Goal: Task Accomplishment & Management: Manage account settings

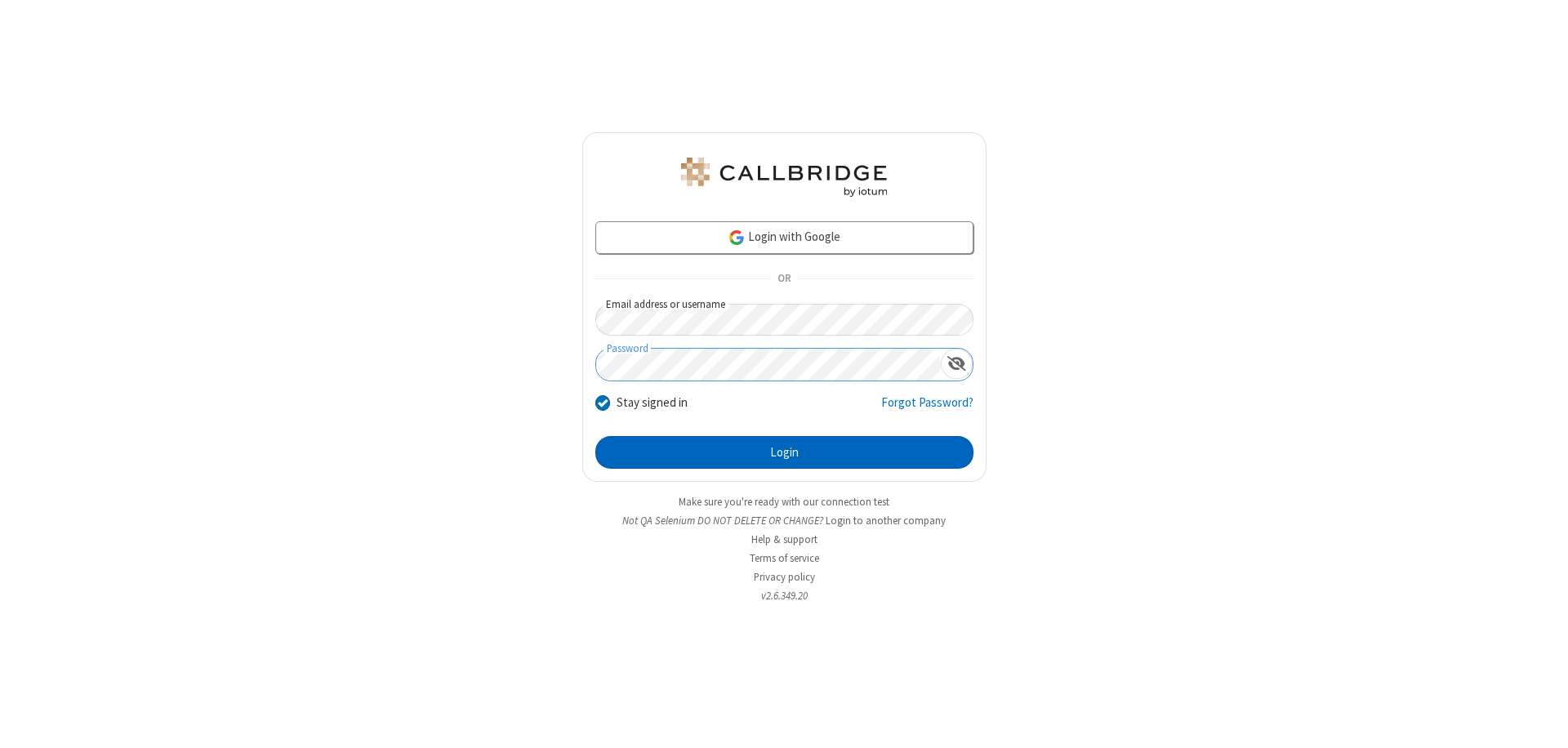
click at [784, 453] on button "Login" at bounding box center [784, 452] width 378 height 32
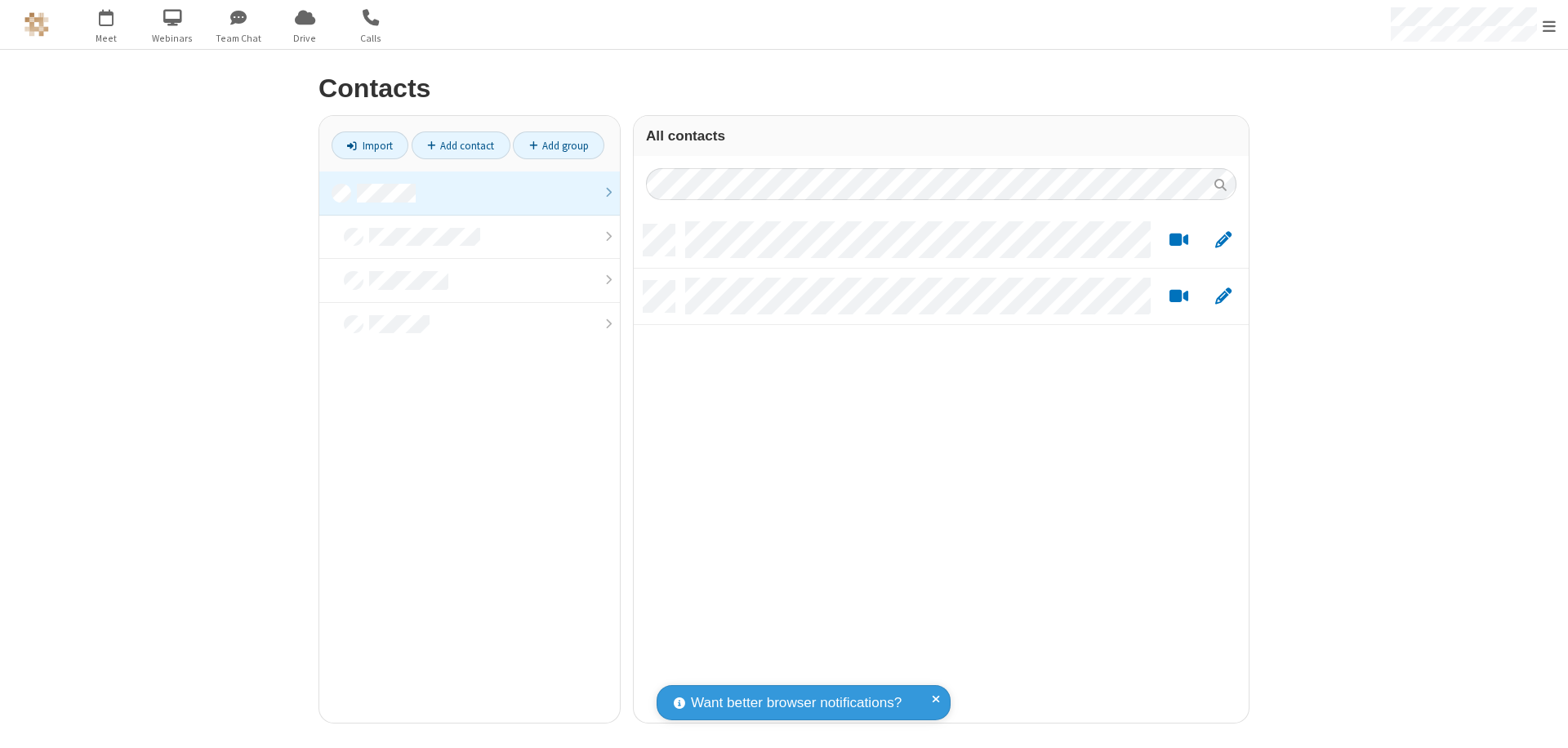
scroll to position [498, 603]
click at [559, 146] on link "Add group" at bounding box center [559, 146] width 91 height 28
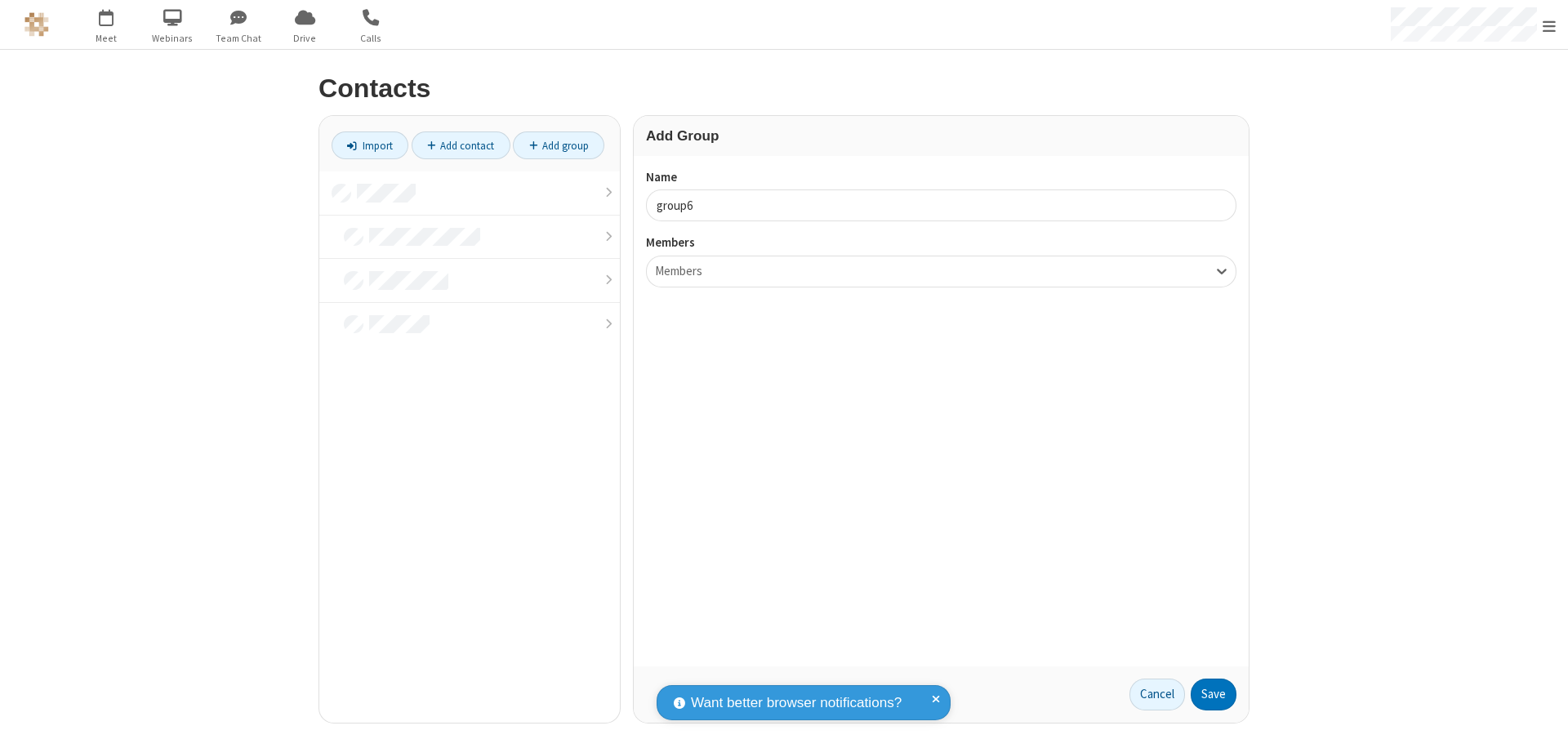
type input "group6"
click at [1214, 694] on button "Save" at bounding box center [1213, 694] width 46 height 32
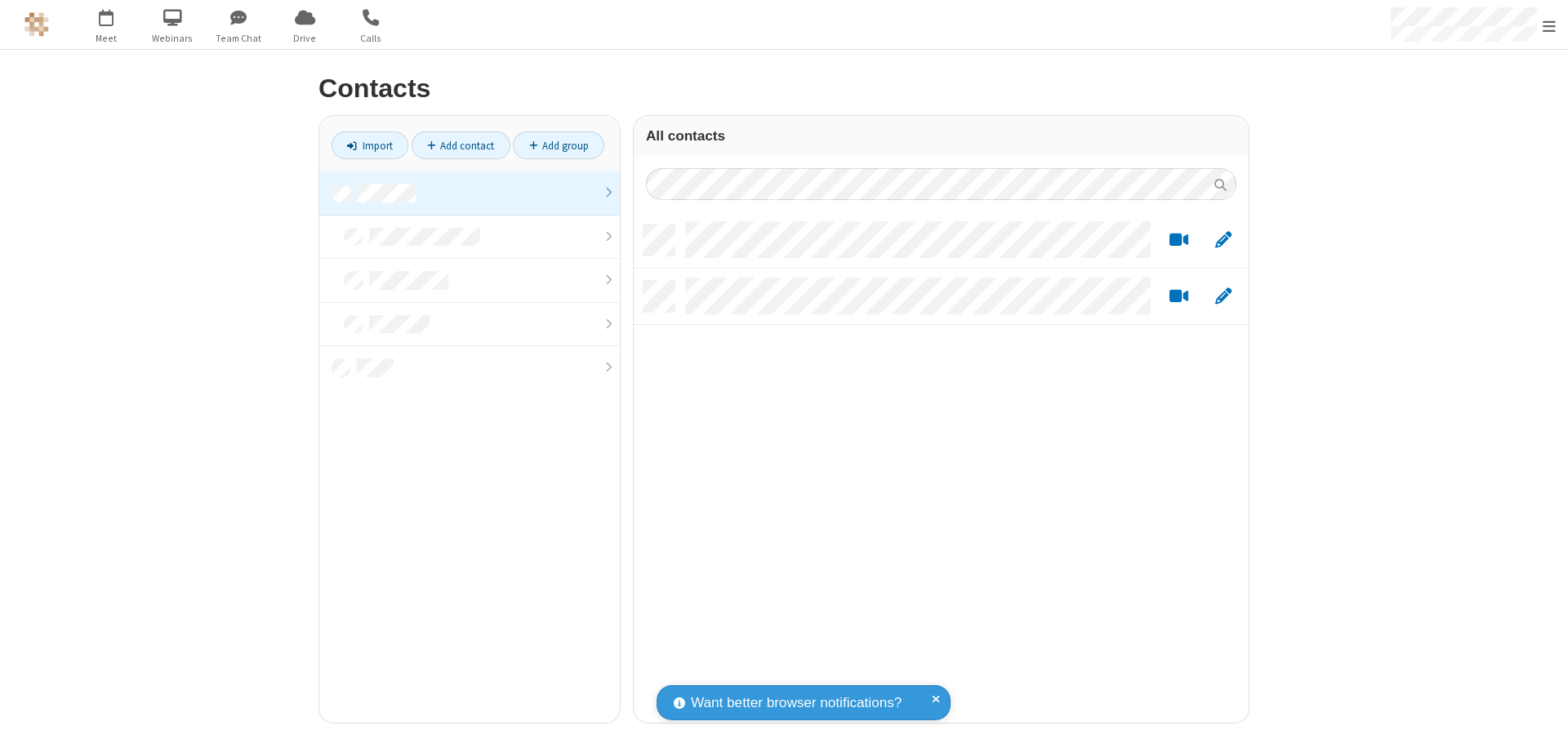
click at [469, 193] on link at bounding box center [469, 193] width 301 height 44
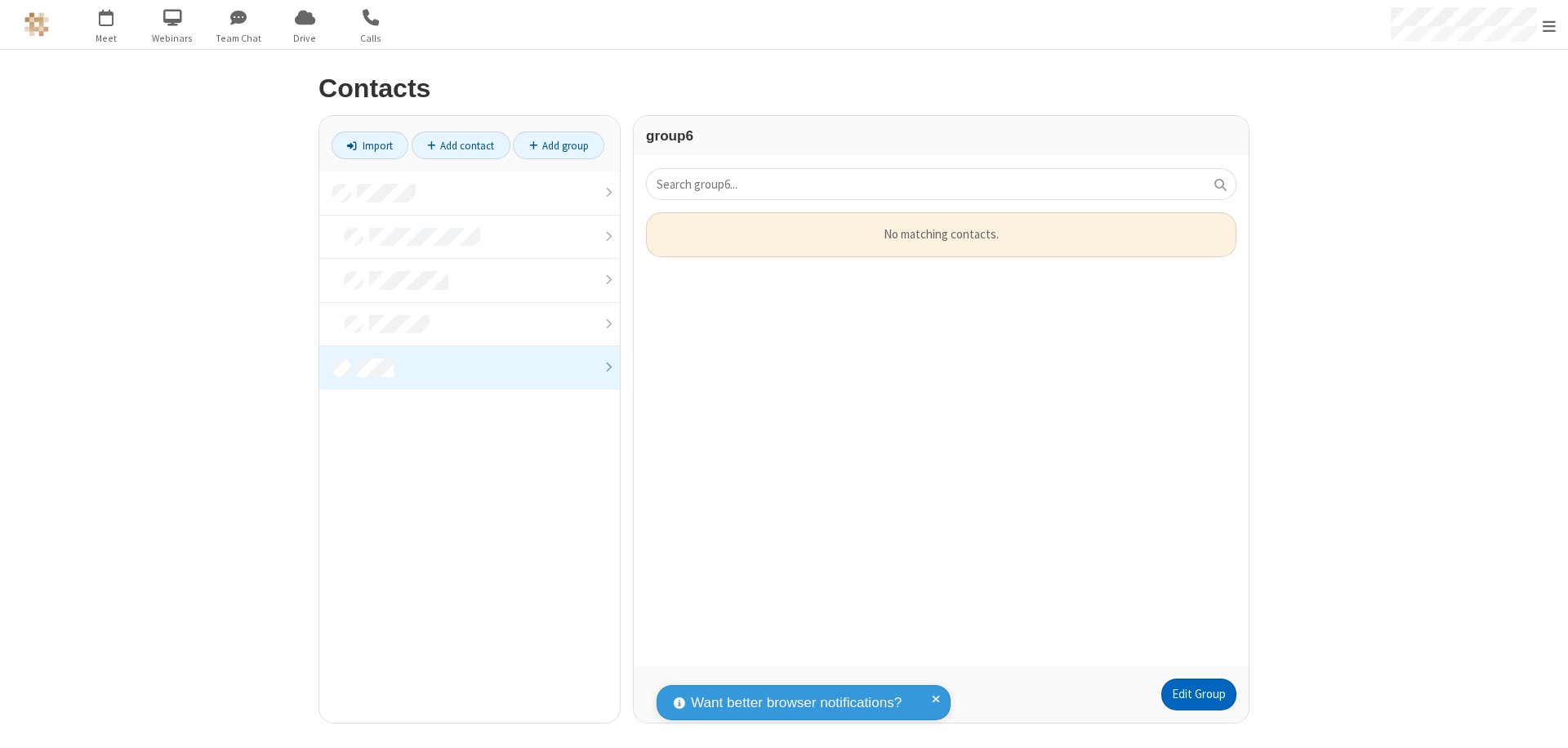
click at [1198, 694] on link "Edit Group" at bounding box center [1199, 694] width 75 height 32
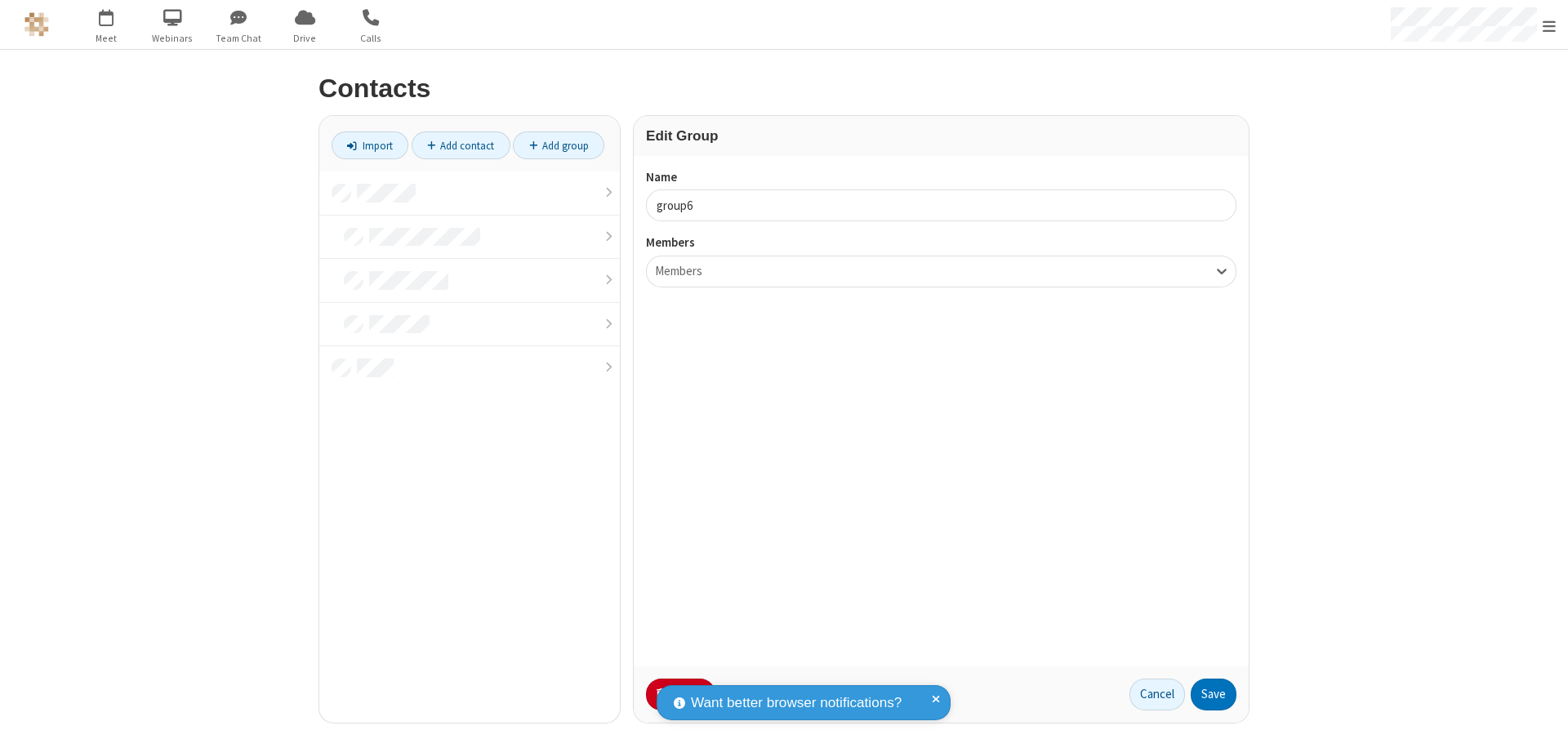
click at [0, 0] on button "No Thanks" at bounding box center [0, 0] width 0 height 0
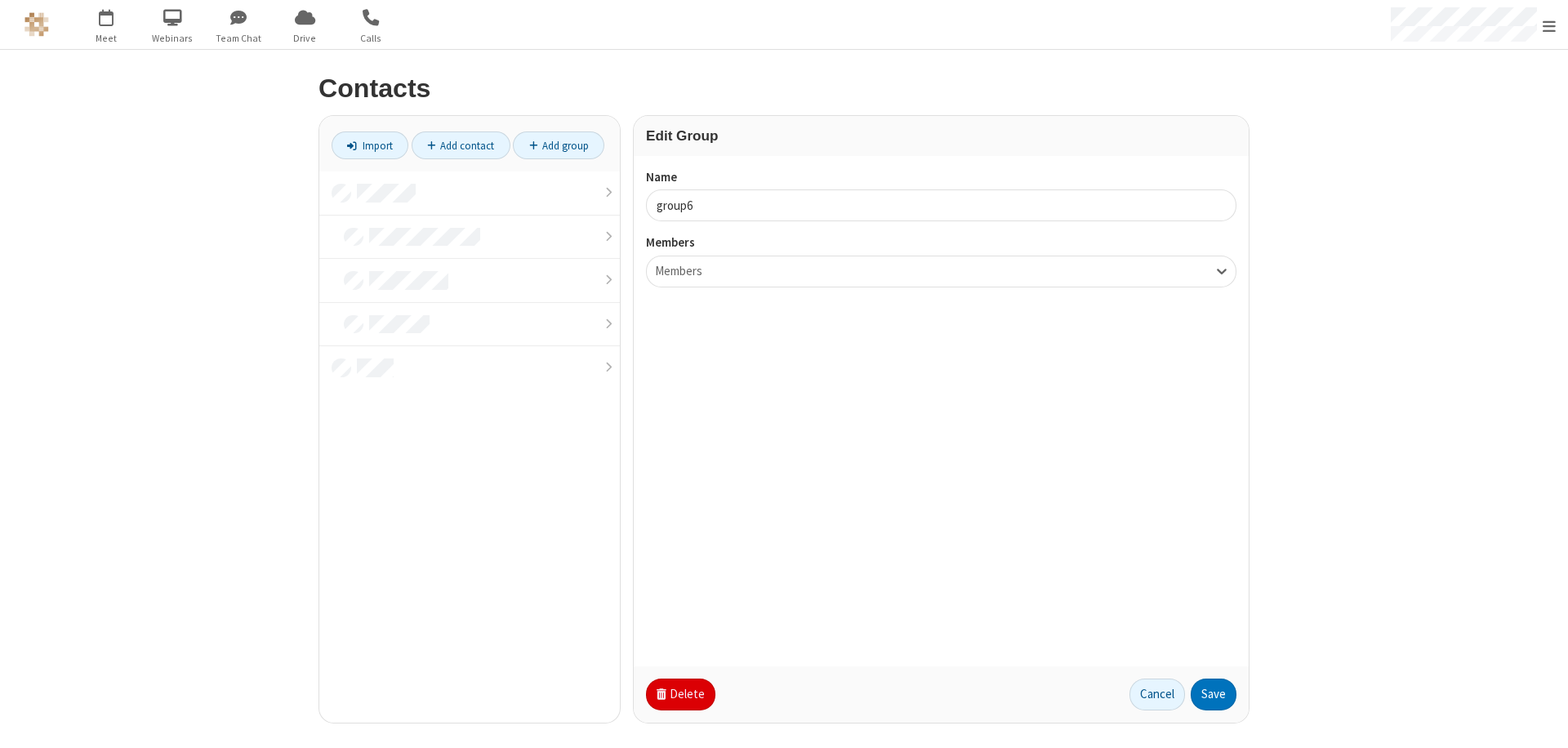
click at [679, 694] on button "Delete" at bounding box center [681, 694] width 70 height 32
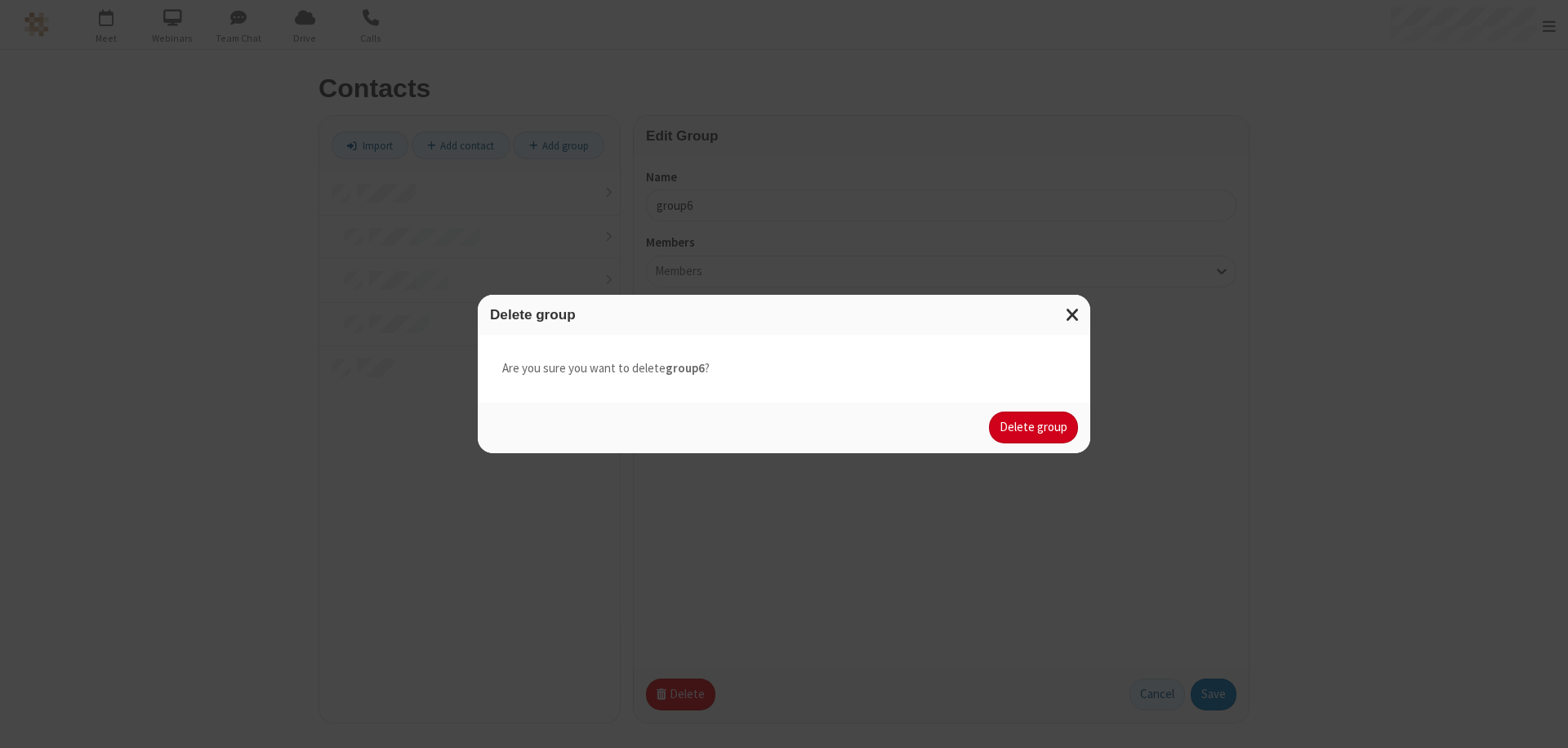
click at [1034, 427] on button "Delete group" at bounding box center [1034, 427] width 89 height 32
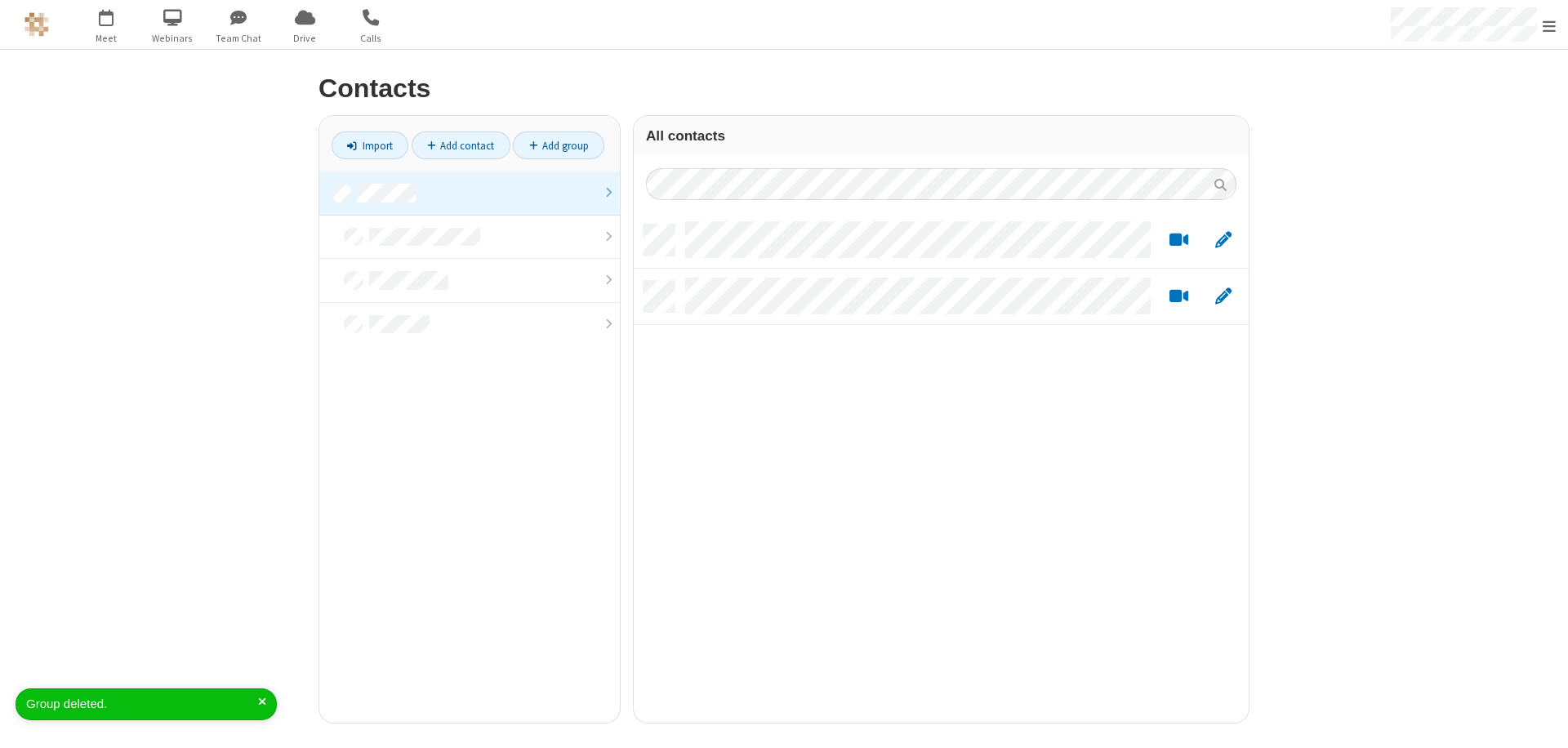
scroll to position [498, 603]
